Goal: Complete application form

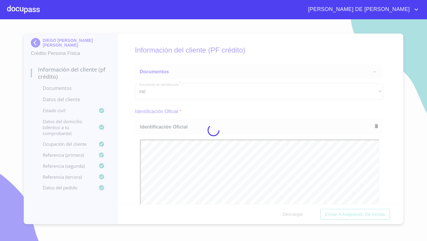
scroll to position [1082, 0]
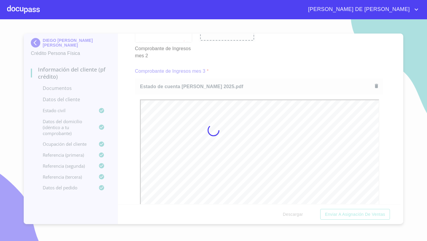
click at [32, 8] on div at bounding box center [23, 9] width 33 height 19
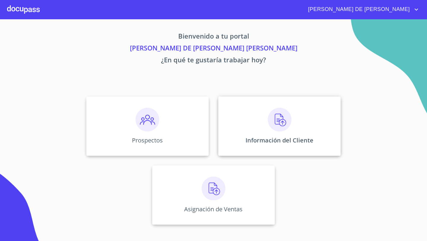
click at [261, 111] on div "Información del Cliente" at bounding box center [279, 125] width 122 height 59
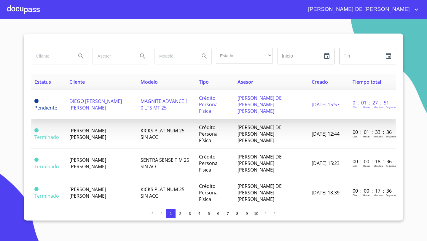
click at [83, 103] on span "DIEGO [PERSON_NAME] [PERSON_NAME]" at bounding box center [95, 104] width 52 height 13
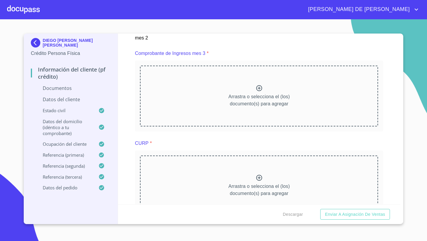
scroll to position [1106, 0]
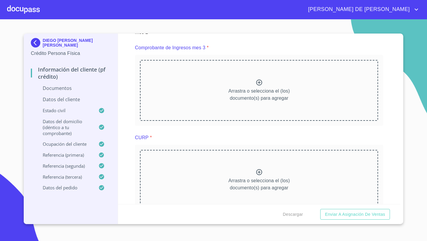
click at [269, 75] on div "Arrastra o selecciona el (los) documento(s) para agregar" at bounding box center [259, 90] width 238 height 60
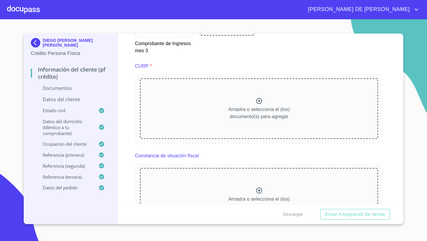
scroll to position [1363, 0]
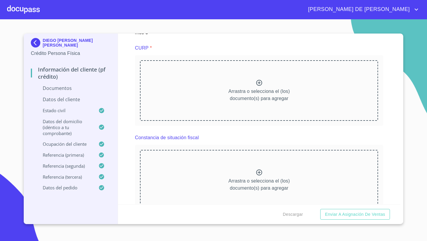
click at [255, 85] on div "Arrastra o selecciona el (los) documento(s) para agregar" at bounding box center [259, 90] width 238 height 60
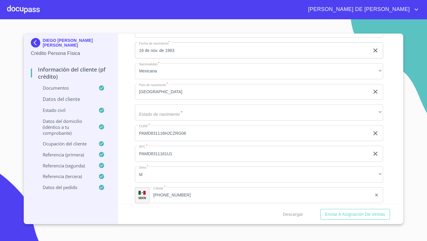
scroll to position [1853, 0]
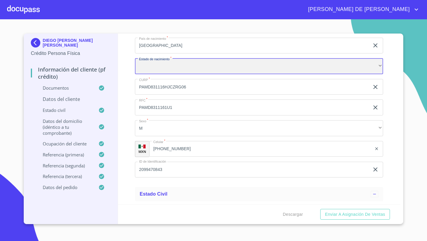
click at [383, 62] on div "​" at bounding box center [259, 66] width 248 height 16
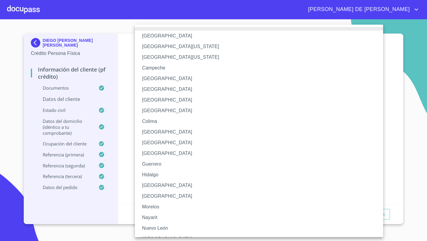
click at [148, 183] on li "[GEOGRAPHIC_DATA]" at bounding box center [259, 185] width 248 height 11
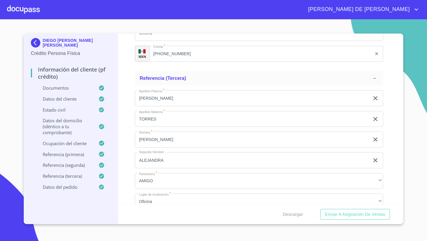
scroll to position [3382, 0]
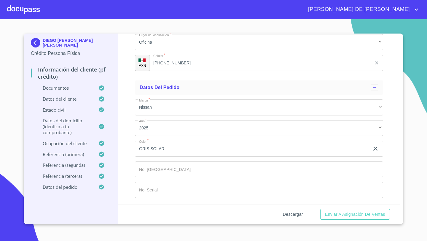
click at [292, 215] on span "Descargar" at bounding box center [293, 213] width 20 height 7
click at [361, 217] on span "Enviar a Asignación de Ventas" at bounding box center [355, 213] width 60 height 7
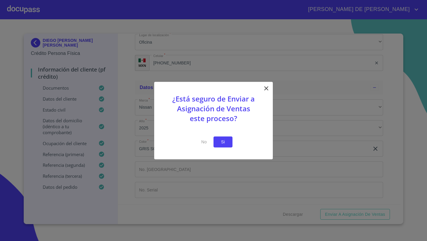
click at [230, 143] on button "Si" at bounding box center [222, 141] width 19 height 11
